Goal: Task Accomplishment & Management: Use online tool/utility

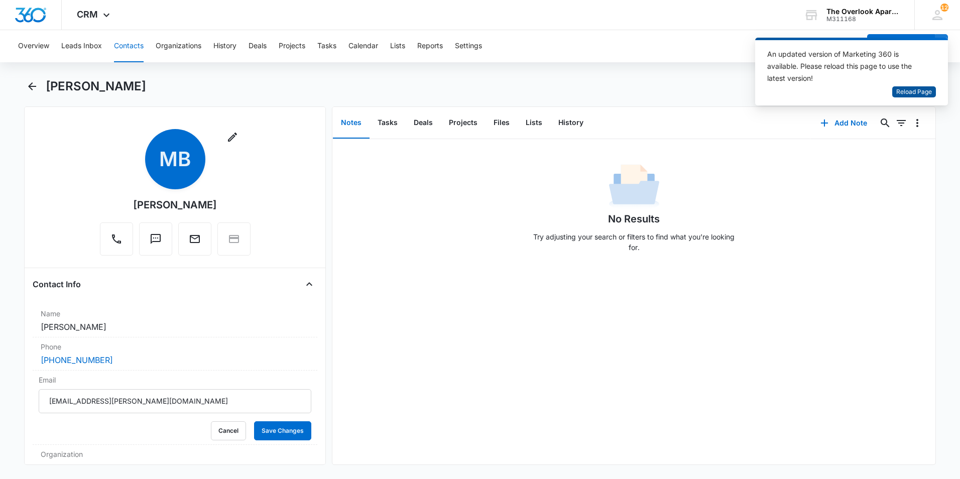
click at [929, 91] on span "Reload Page" at bounding box center [914, 92] width 36 height 10
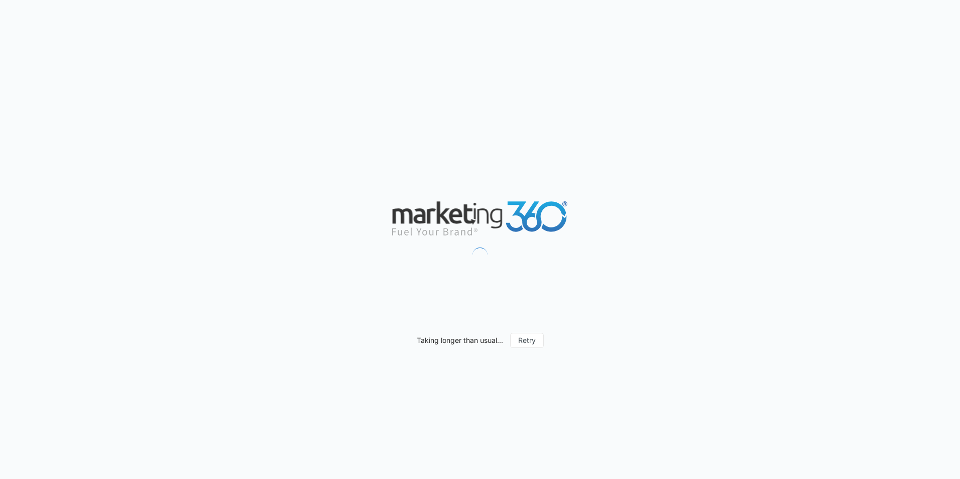
click at [645, 371] on div "Taking longer than usual... Retry" at bounding box center [480, 239] width 960 height 479
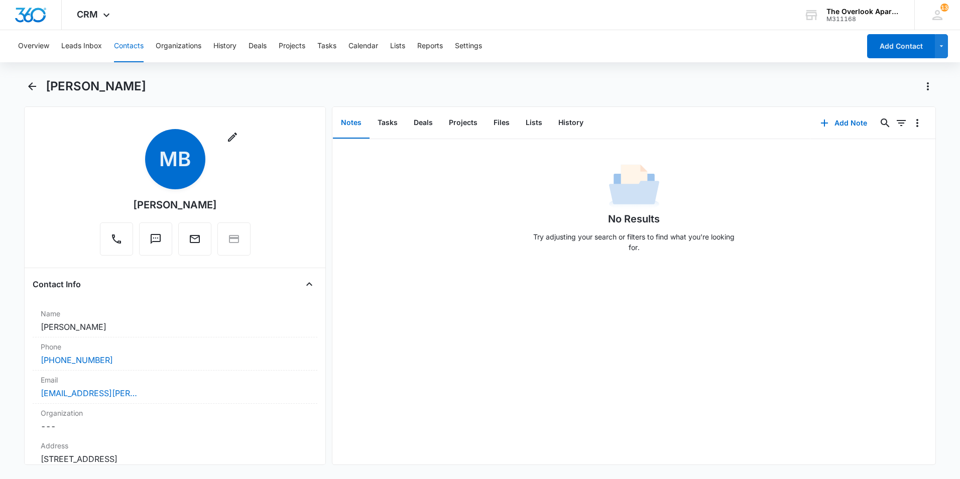
click at [143, 38] on button "Contacts" at bounding box center [129, 46] width 30 height 32
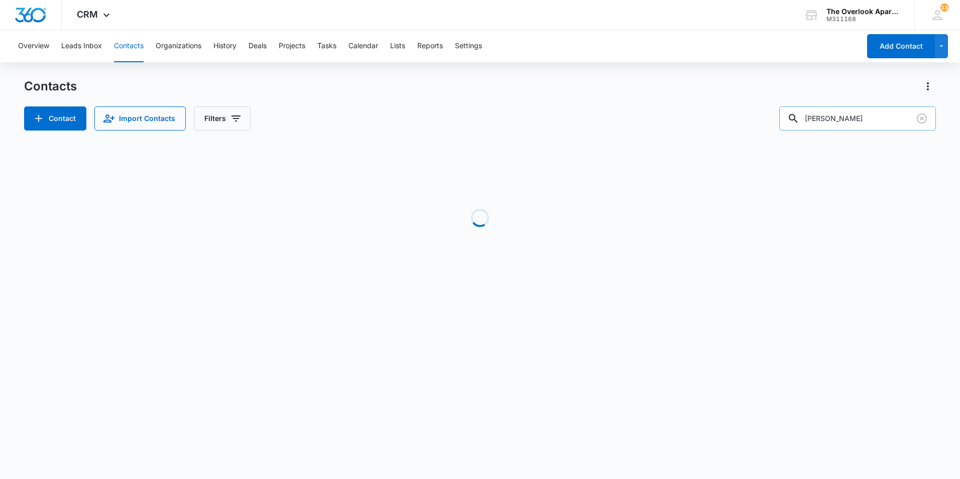
click at [875, 120] on input "mica becker" at bounding box center [857, 118] width 157 height 24
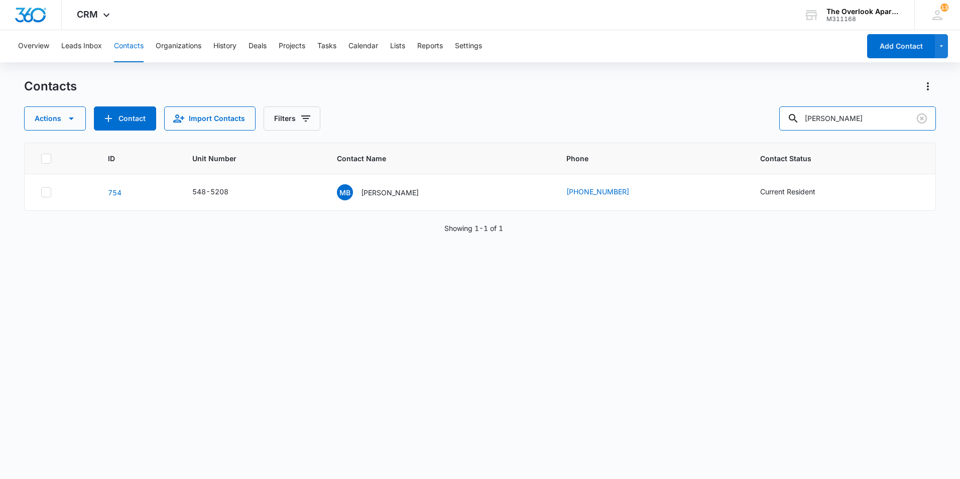
drag, startPoint x: 875, startPoint y: 120, endPoint x: 677, endPoint y: 121, distance: 198.3
click at [677, 121] on div "Actions Contact Import Contacts Filters mica becker" at bounding box center [480, 118] width 912 height 24
type input "6101"
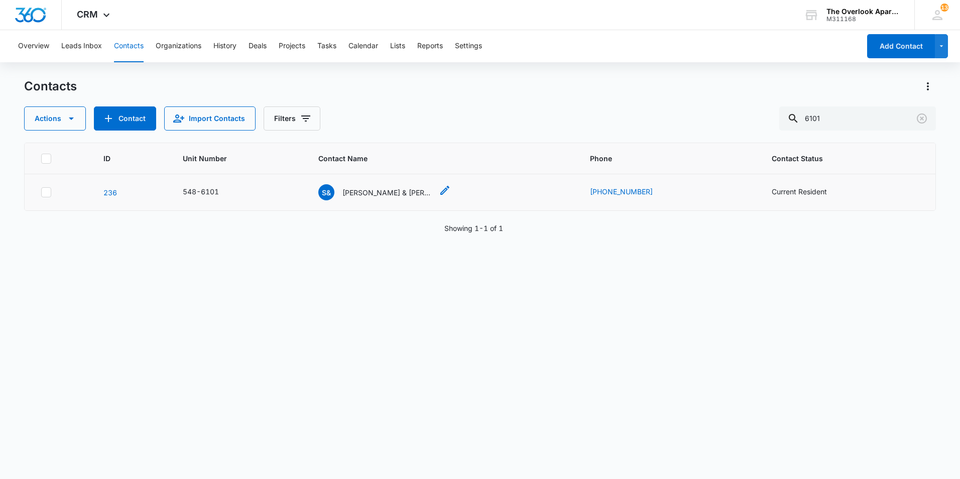
click at [386, 195] on p "Sabrina & Ernesto Gonzales" at bounding box center [387, 192] width 90 height 11
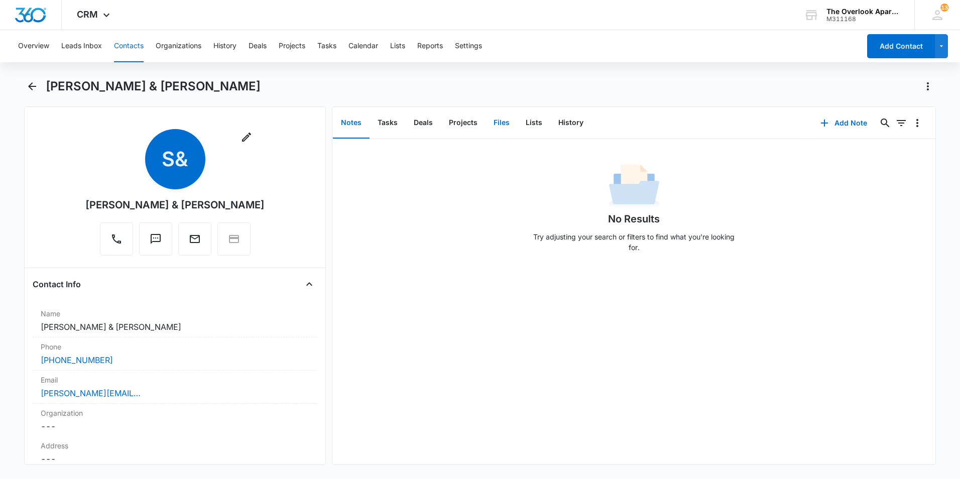
click at [503, 120] on button "Files" at bounding box center [501, 122] width 32 height 31
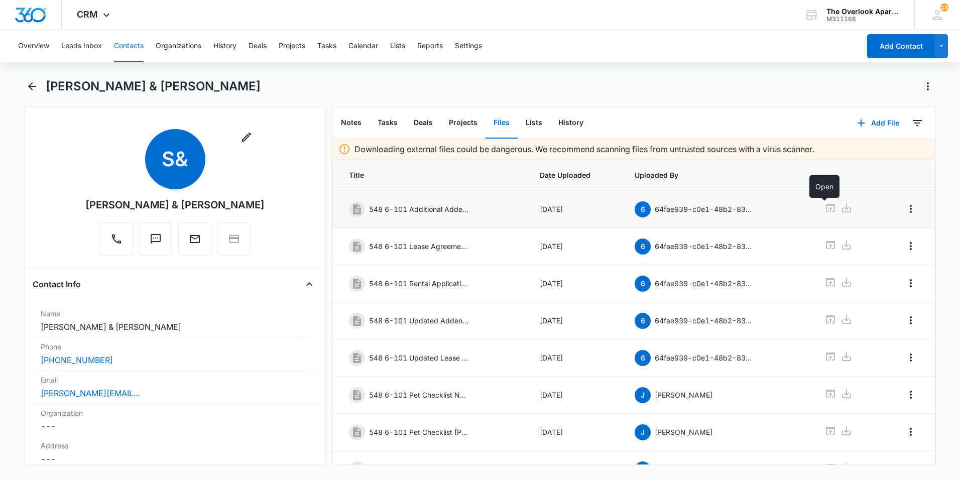
click at [824, 206] on icon at bounding box center [830, 208] width 12 height 12
click at [826, 280] on icon at bounding box center [830, 282] width 9 height 8
click at [826, 281] on icon at bounding box center [830, 282] width 12 height 12
click at [128, 42] on button "Contacts" at bounding box center [129, 46] width 30 height 32
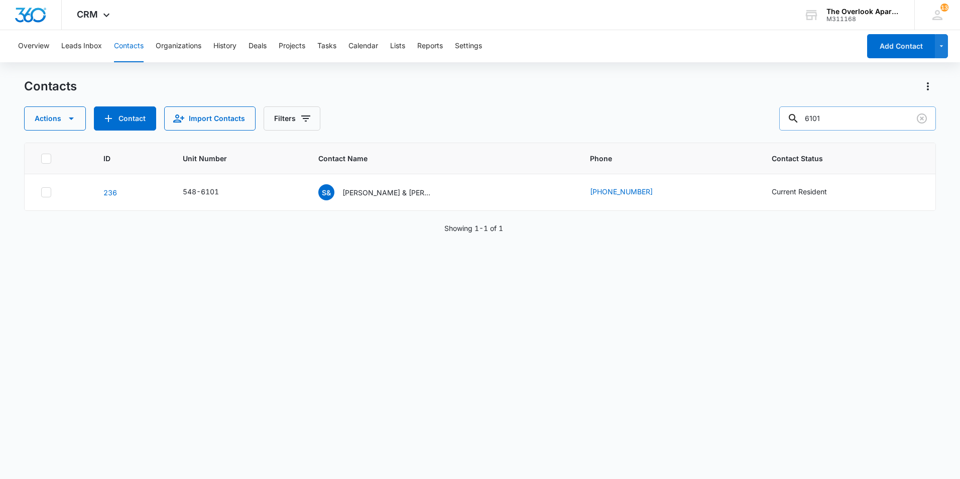
click at [847, 108] on input "6101" at bounding box center [857, 118] width 157 height 24
type input "6102"
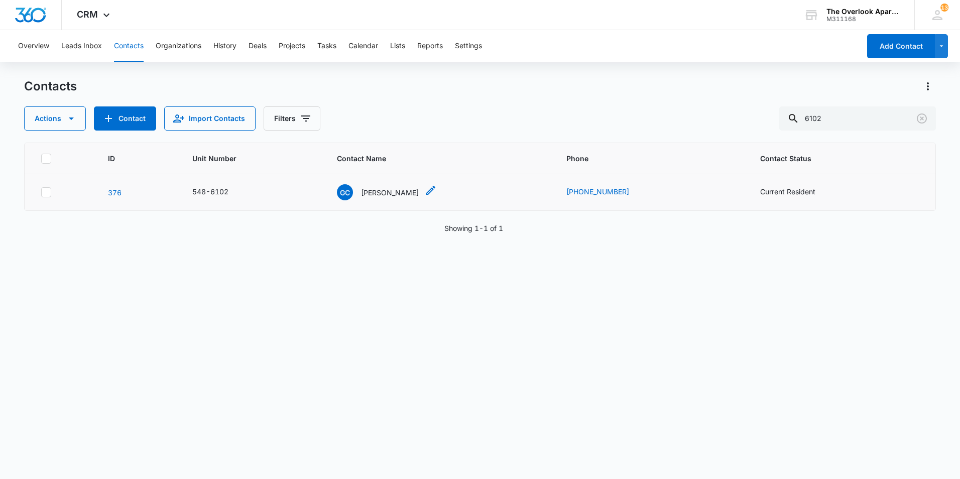
click at [391, 189] on p "Gregory Cazes Verbois" at bounding box center [390, 192] width 58 height 11
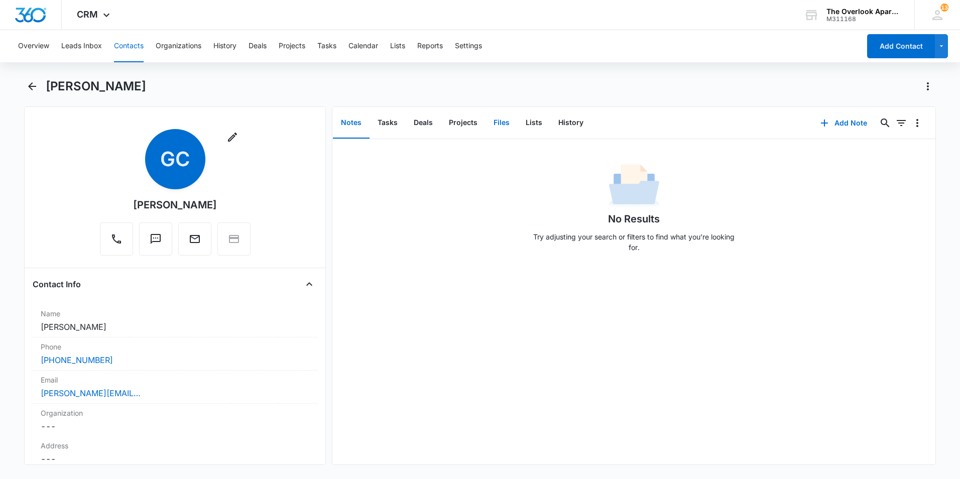
click at [511, 124] on button "Files" at bounding box center [501, 122] width 32 height 31
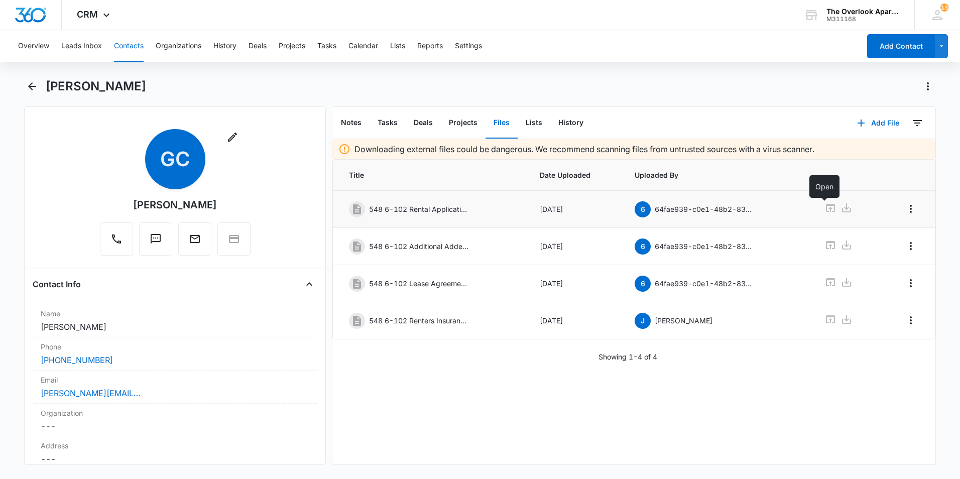
click at [826, 209] on icon at bounding box center [830, 208] width 9 height 8
click at [826, 245] on icon at bounding box center [830, 245] width 9 height 8
click at [116, 40] on button "Contacts" at bounding box center [129, 46] width 30 height 32
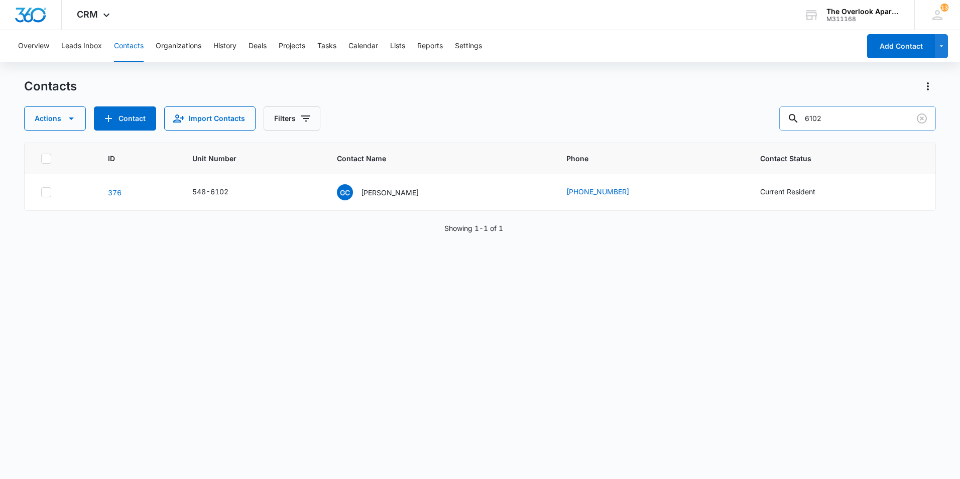
click at [861, 108] on input "6102" at bounding box center [857, 118] width 157 height 24
type input "6103"
click at [383, 196] on p "Cheryl Milliman" at bounding box center [390, 192] width 58 height 11
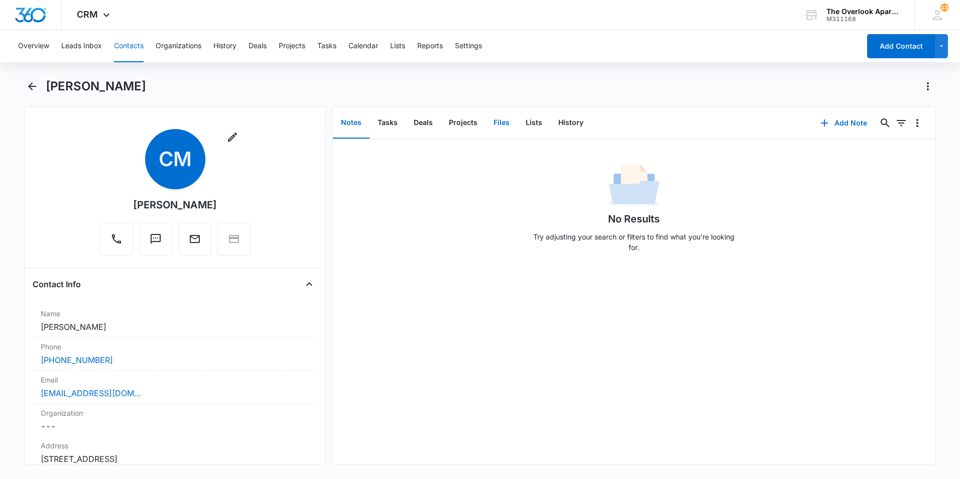
click at [492, 128] on button "Files" at bounding box center [501, 122] width 32 height 31
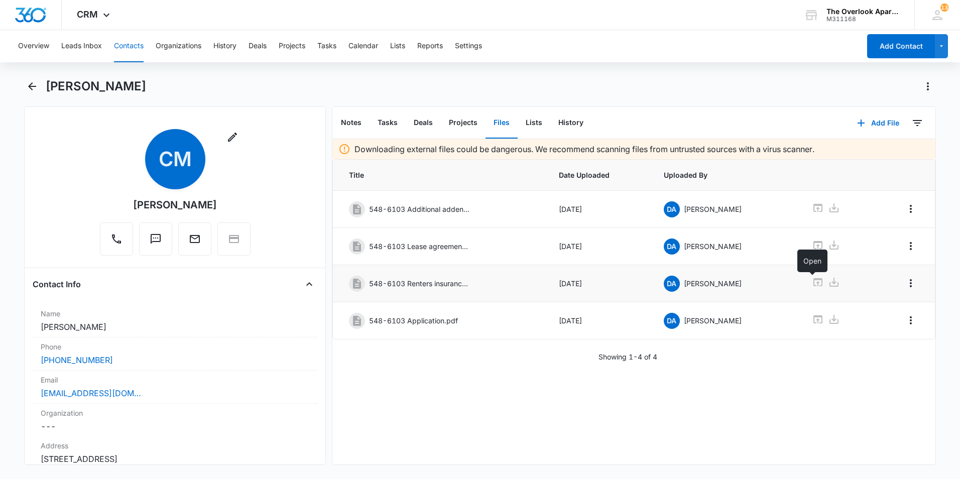
click at [815, 281] on icon at bounding box center [818, 282] width 12 height 12
click at [813, 317] on icon at bounding box center [817, 319] width 9 height 8
click at [812, 203] on icon at bounding box center [818, 208] width 12 height 12
drag, startPoint x: 124, startPoint y: 44, endPoint x: 134, endPoint y: 42, distance: 10.3
click at [124, 44] on button "Contacts" at bounding box center [129, 46] width 30 height 32
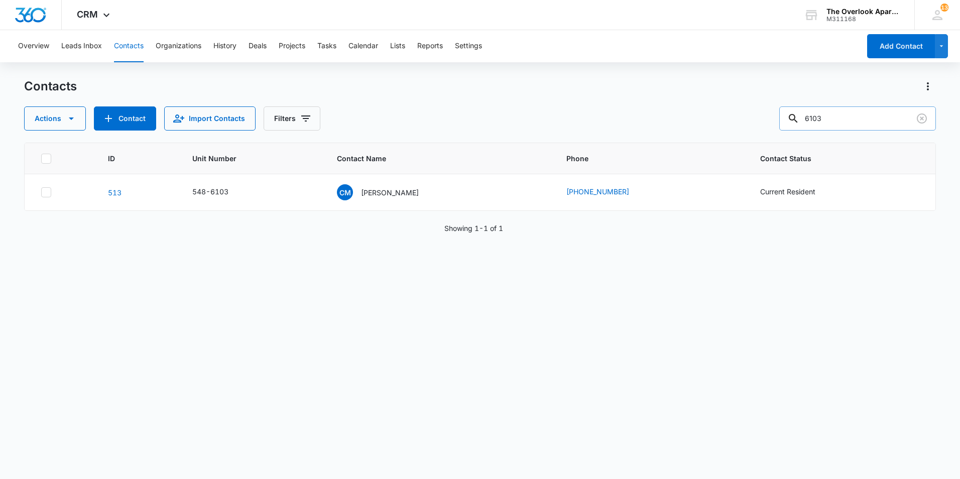
click at [837, 119] on input "6103" at bounding box center [857, 118] width 157 height 24
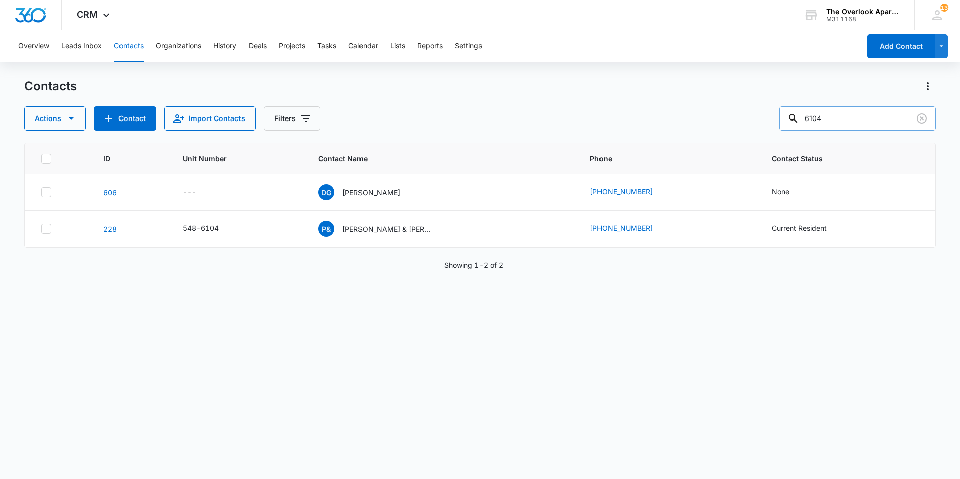
type input "6104"
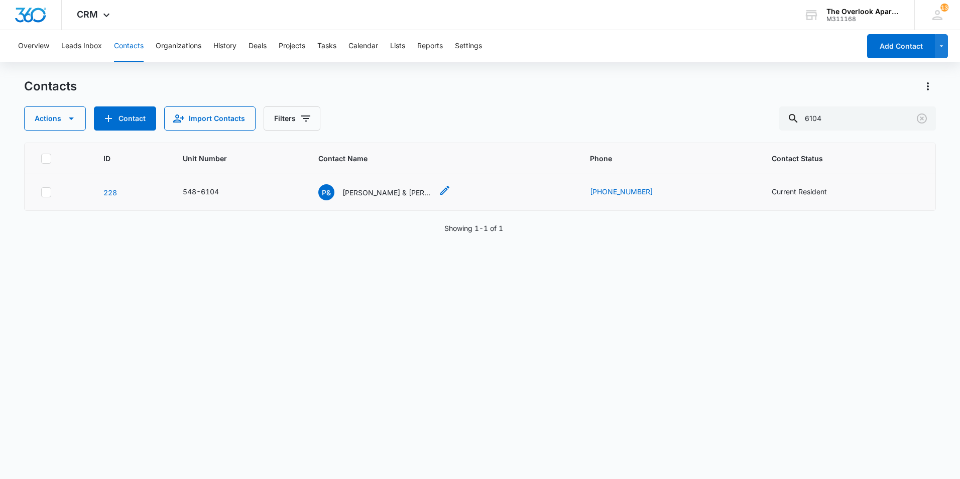
click at [383, 195] on p "Paul & Vicky Mikusa" at bounding box center [387, 192] width 90 height 11
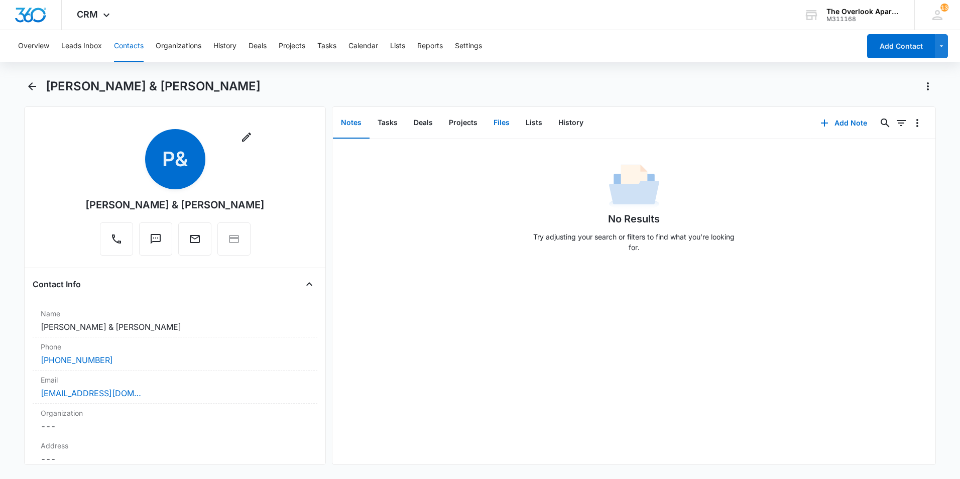
click at [487, 126] on button "Files" at bounding box center [501, 122] width 32 height 31
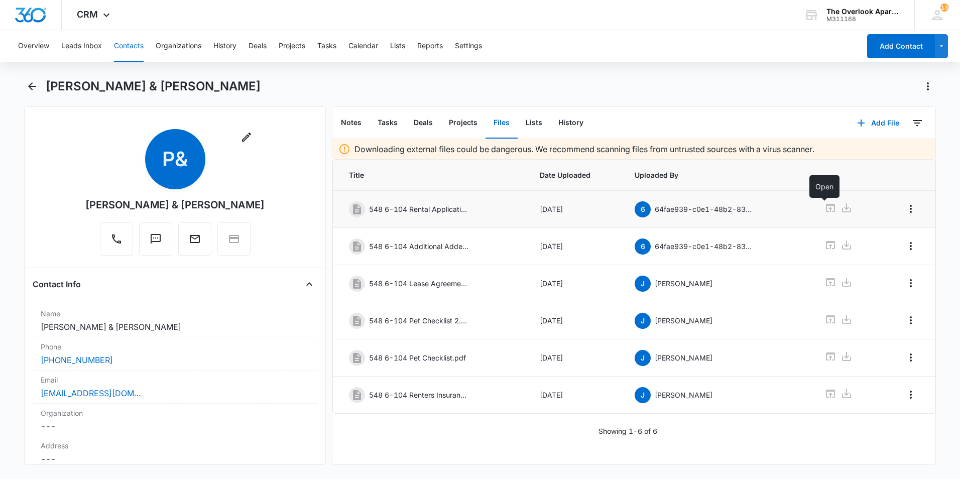
click at [826, 208] on icon at bounding box center [830, 208] width 9 height 8
click at [815, 244] on td at bounding box center [845, 246] width 67 height 37
click at [824, 244] on icon at bounding box center [830, 245] width 12 height 12
click at [138, 50] on button "Contacts" at bounding box center [129, 46] width 30 height 32
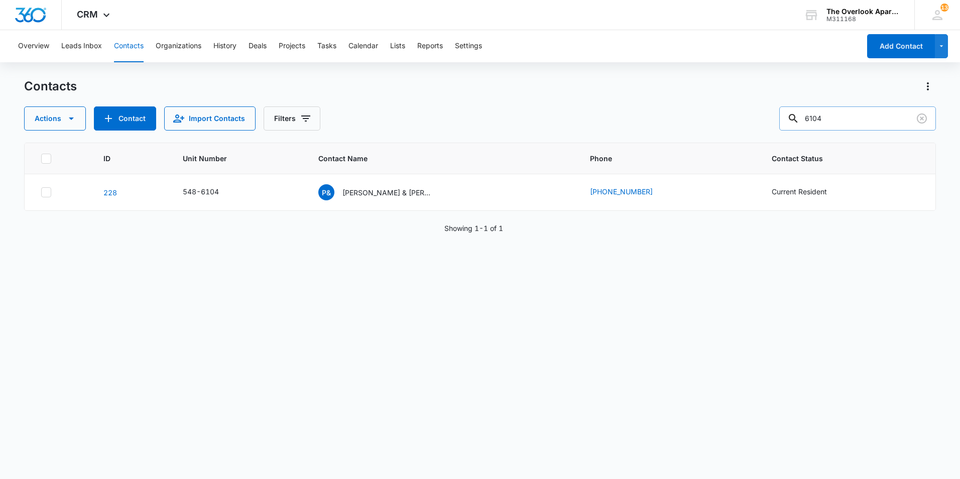
click at [830, 120] on input "6104" at bounding box center [857, 118] width 157 height 24
type input "6105"
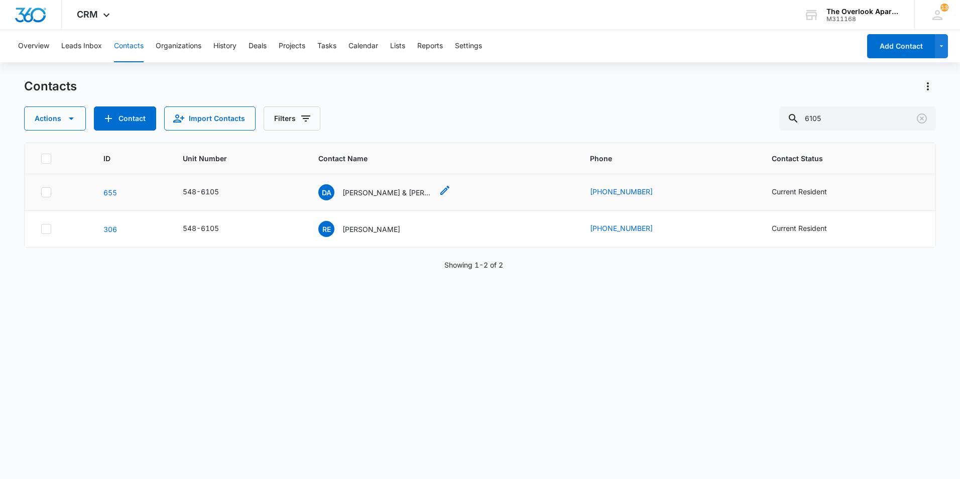
click at [382, 192] on p "David Anderson & Charity Andersen & Tyler Andersen" at bounding box center [387, 192] width 90 height 11
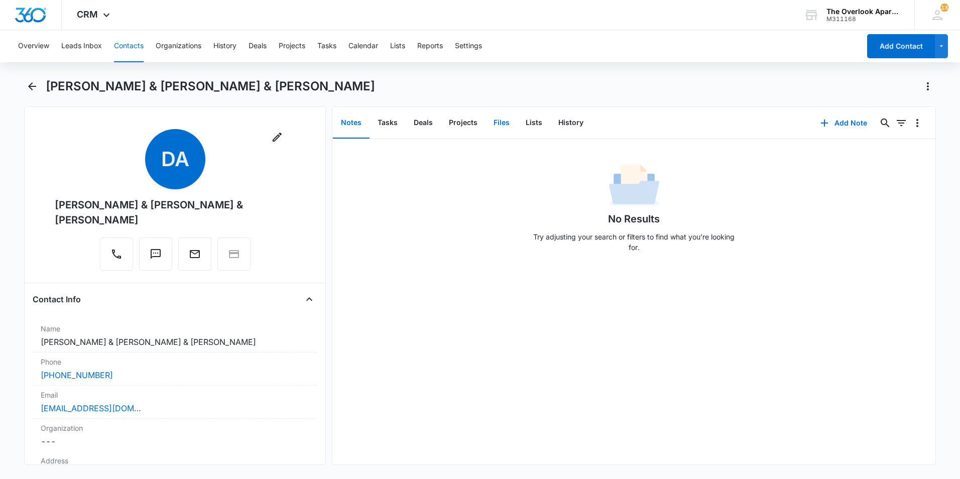
click at [511, 116] on button "Files" at bounding box center [501, 122] width 32 height 31
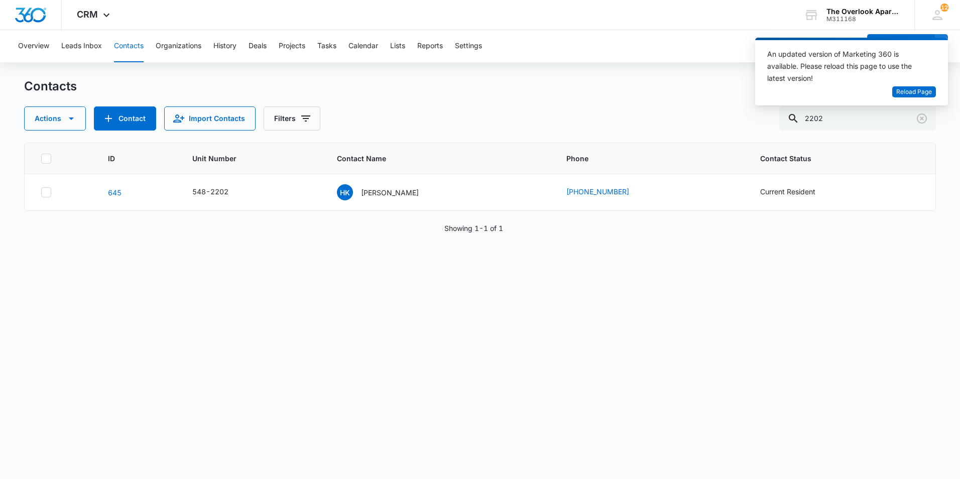
click at [919, 85] on div "An updated version of Marketing 360 is available. Please reload this page to us…" at bounding box center [845, 67] width 157 height 38
click at [912, 94] on span "Reload Page" at bounding box center [914, 92] width 36 height 10
